Goal: Task Accomplishment & Management: Manage account settings

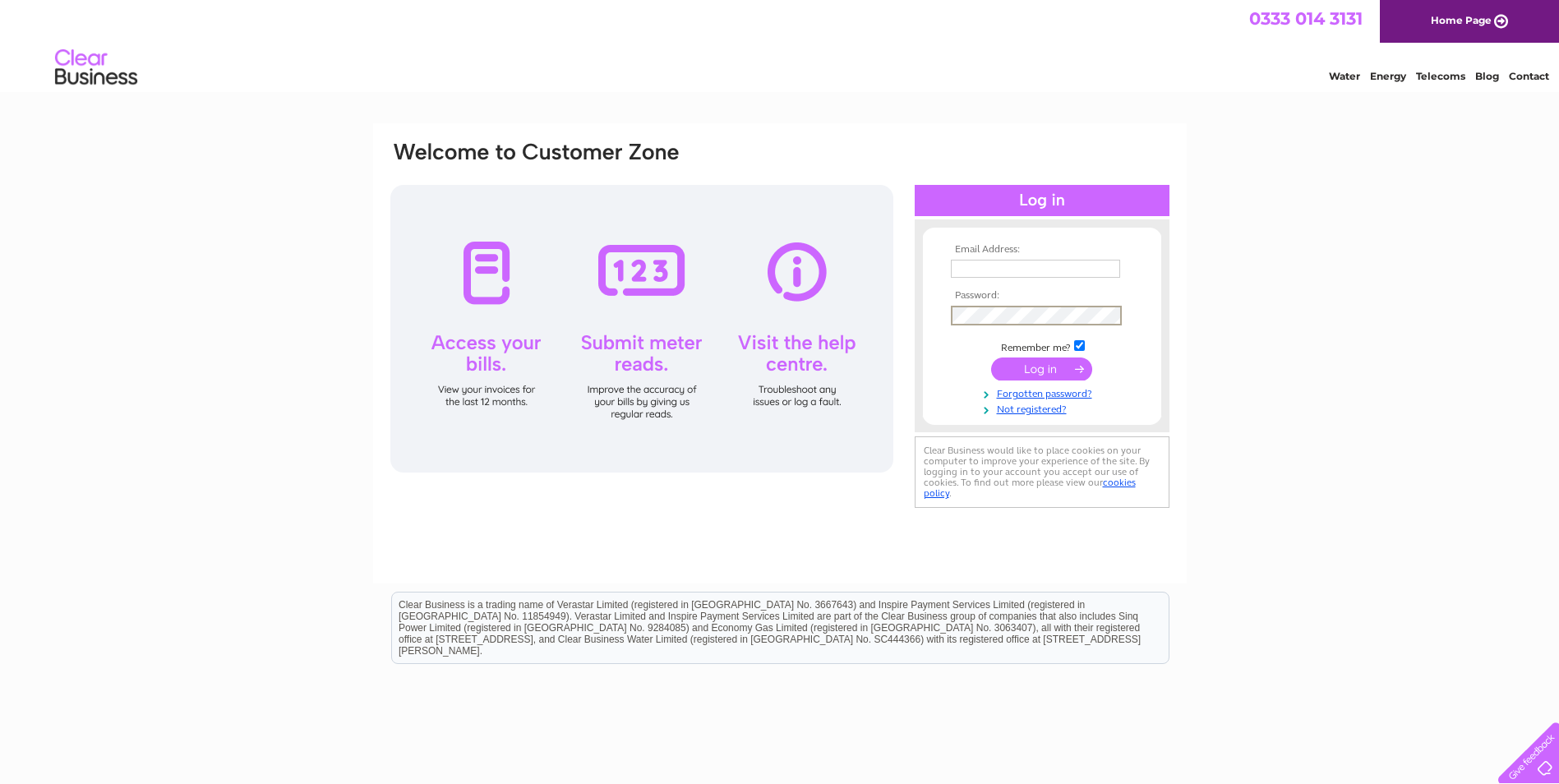
click at [1015, 263] on input "text" at bounding box center [1035, 268] width 169 height 18
type input "[EMAIL_ADDRESS][DOMAIN_NAME]"
click at [1036, 376] on input "submit" at bounding box center [1042, 369] width 101 height 23
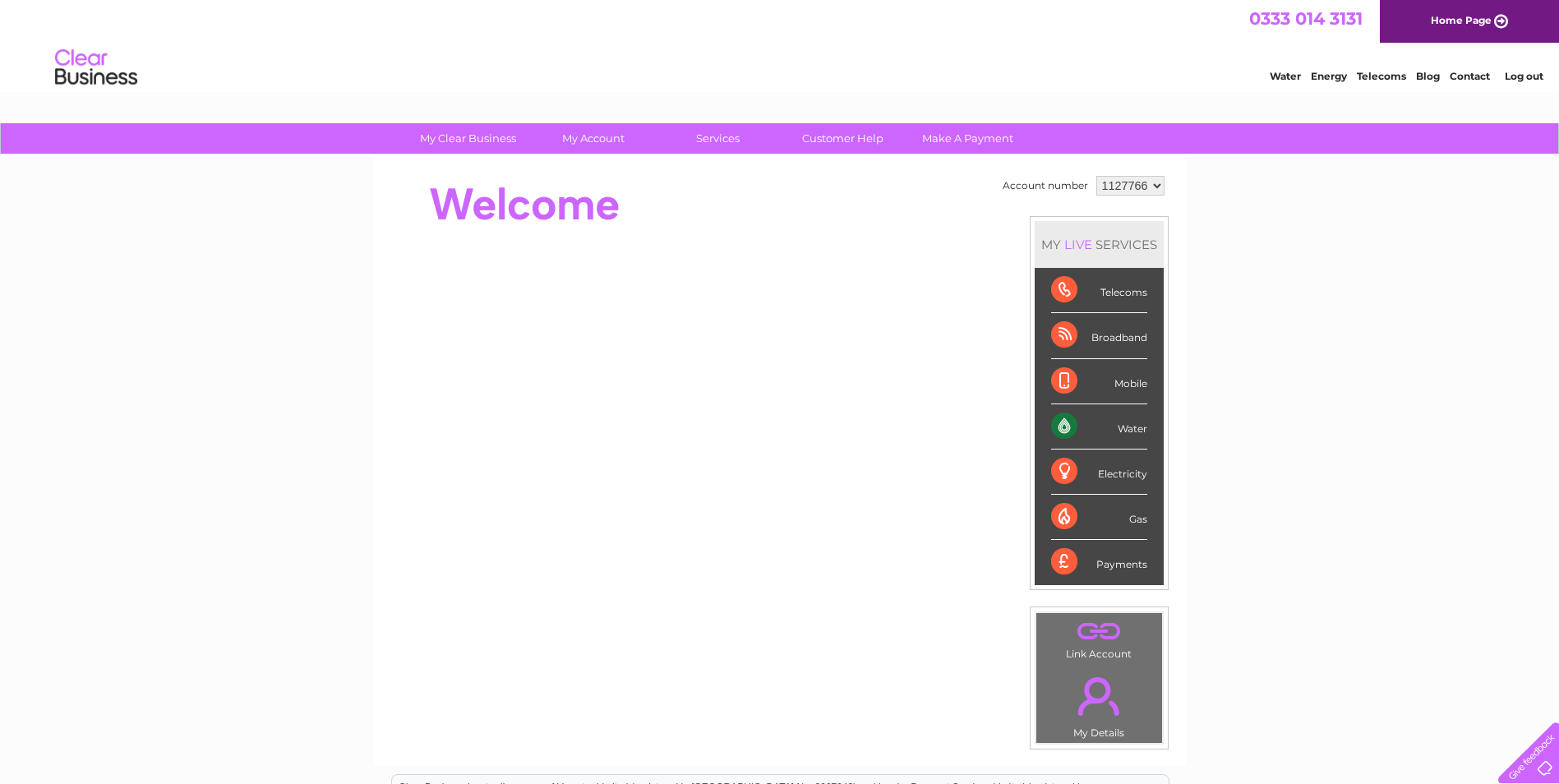
click at [1537, 80] on link "Log out" at bounding box center [1524, 75] width 39 height 12
